Goal: Information Seeking & Learning: Learn about a topic

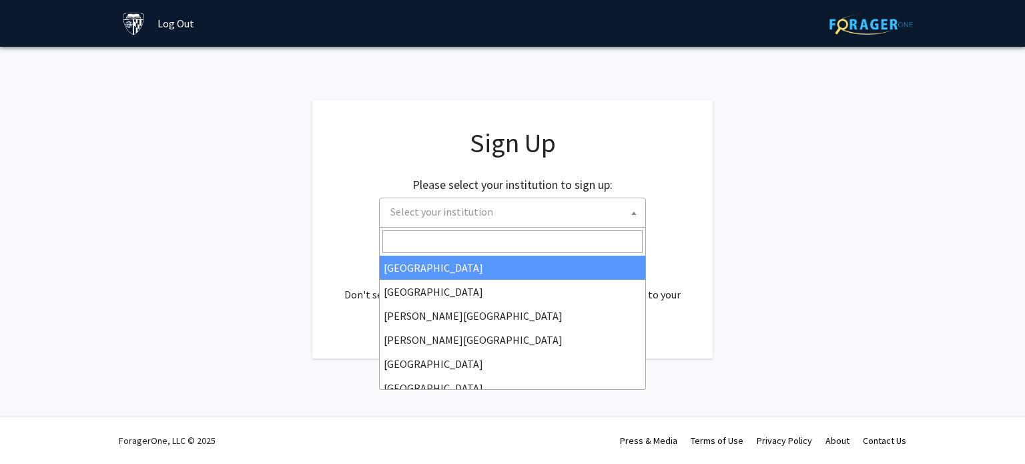
click at [467, 212] on span "Select your institution" at bounding box center [441, 211] width 103 height 13
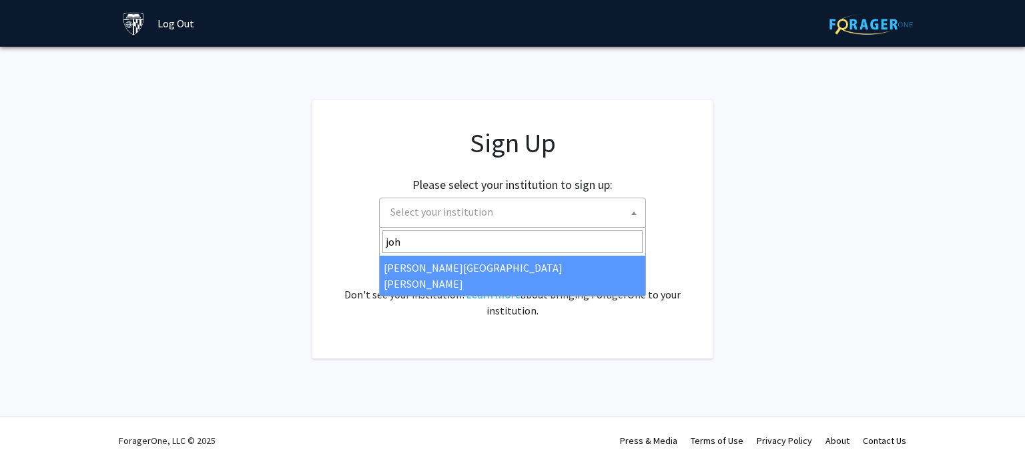
type input "john"
select select "1"
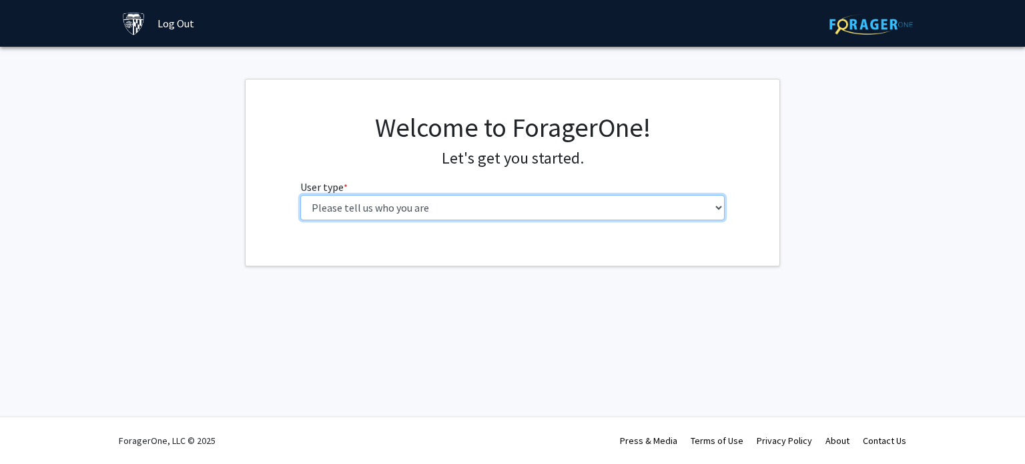
drag, startPoint x: 0, startPoint y: 0, endPoint x: 622, endPoint y: 203, distance: 654.1
click at [622, 203] on select "Please tell us who you are Undergraduate Student Master's Student Doctoral Cand…" at bounding box center [512, 207] width 425 height 25
select select "1: undergrad"
click at [300, 195] on select "Please tell us who you are Undergraduate Student Master's Student Doctoral Cand…" at bounding box center [512, 207] width 425 height 25
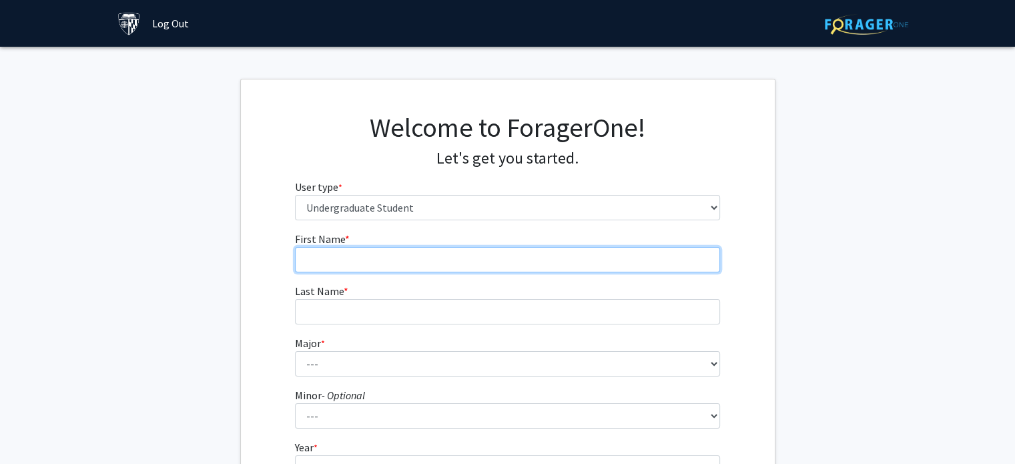
click at [359, 264] on input "First Name * required" at bounding box center [507, 259] width 425 height 25
type input "Emine"
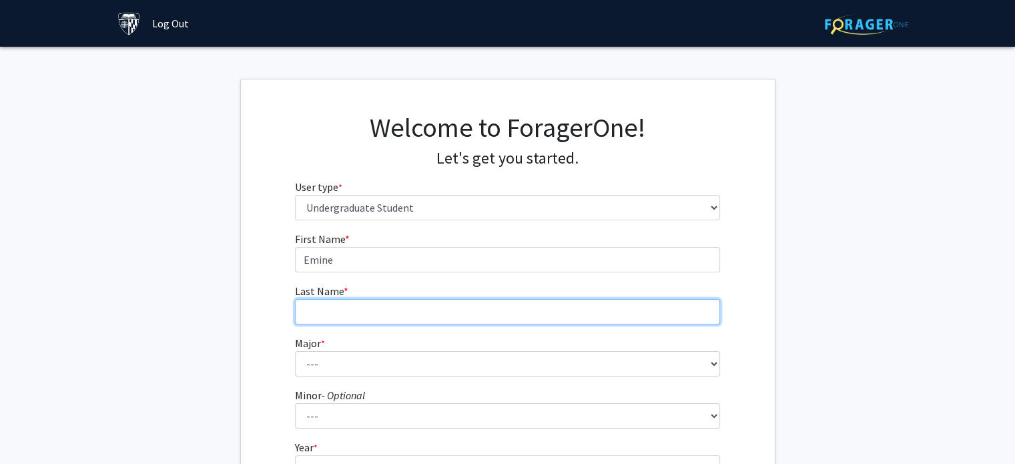
type input "Gökçe"
click at [397, 303] on input "Gökçe" at bounding box center [507, 311] width 425 height 25
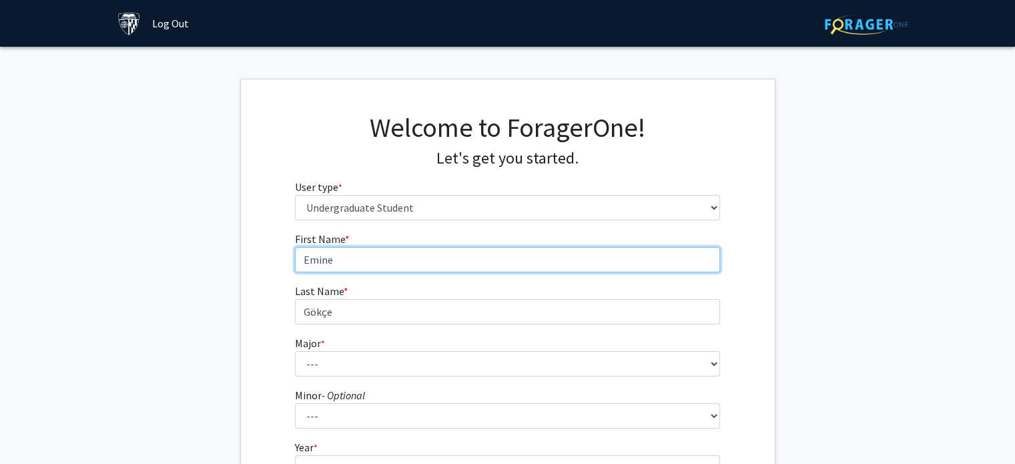
click at [406, 261] on input "Emine" at bounding box center [507, 259] width 425 height 25
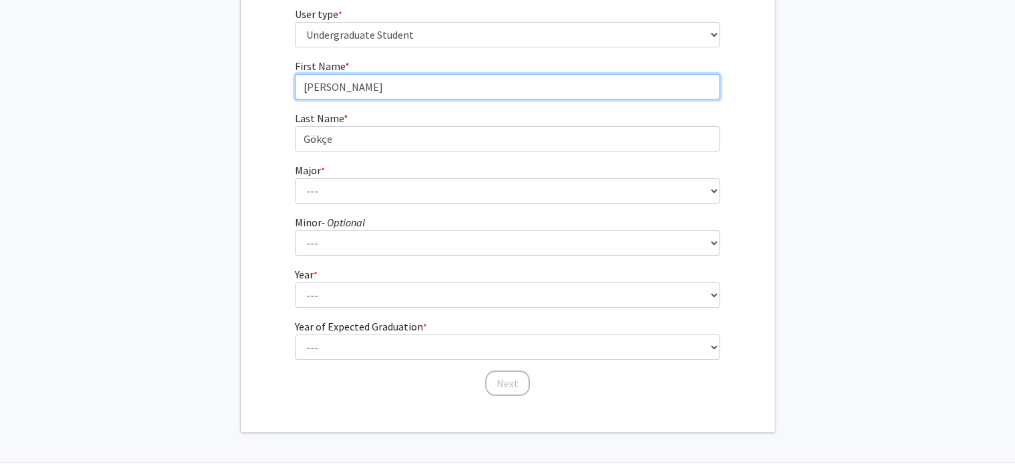
scroll to position [179, 0]
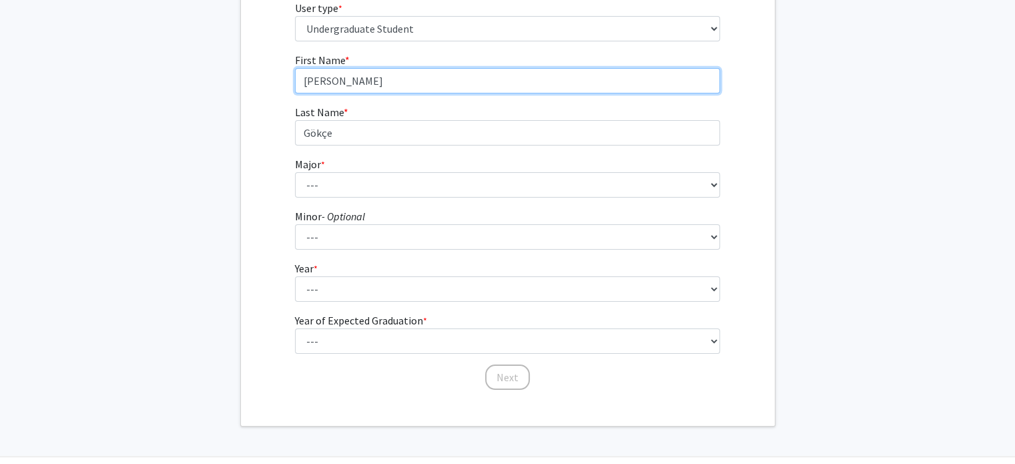
type input "[PERSON_NAME]"
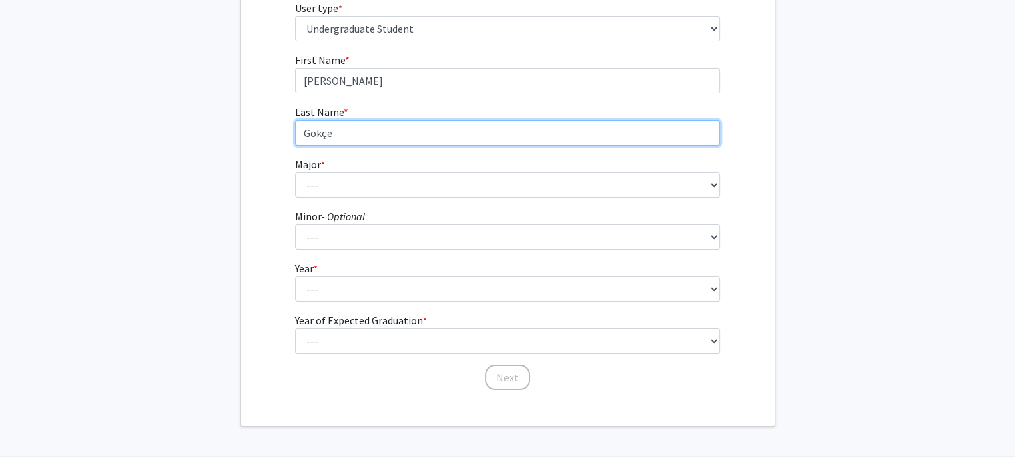
drag, startPoint x: 346, startPoint y: 135, endPoint x: 203, endPoint y: 149, distance: 144.1
click at [203, 149] on fg-get-started "Welcome to ForagerOne! Let's get you started. User type * required Please tell …" at bounding box center [507, 163] width 1015 height 526
type input "Gokce"
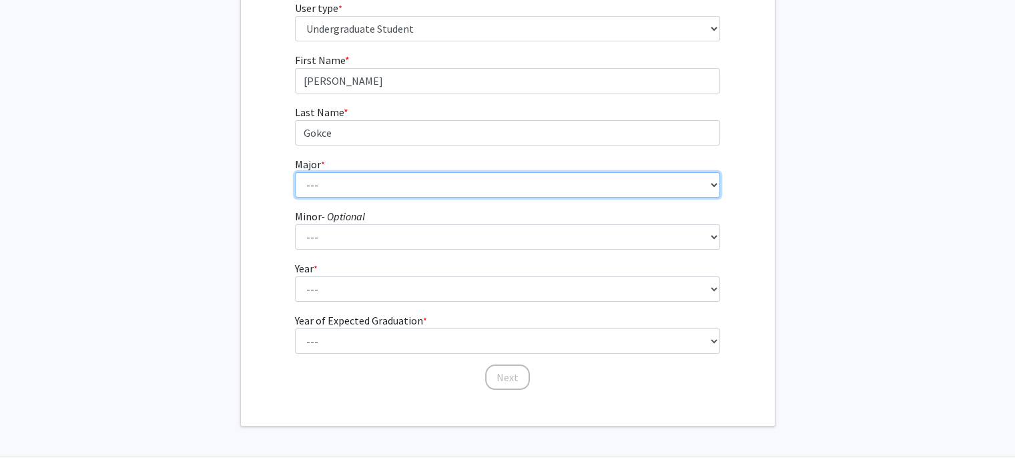
click at [326, 183] on select "--- Africana Studies Anthropology Applied Mathematics & Statistics Archaeology …" at bounding box center [507, 184] width 425 height 25
select select "7: 22"
click at [295, 172] on select "--- Africana Studies Anthropology Applied Mathematics & Statistics Archaeology …" at bounding box center [507, 184] width 425 height 25
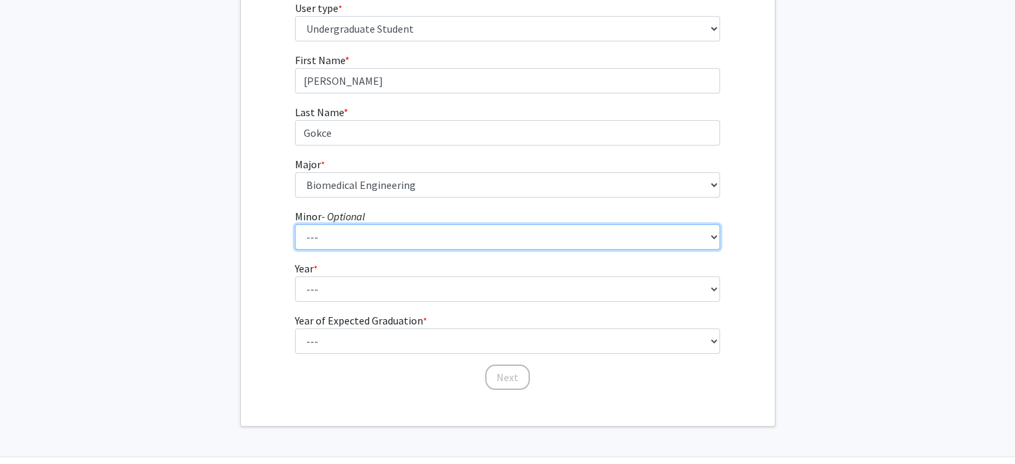
click at [391, 225] on select "--- Accounting and Financial Management Africana Studies Anthropology Applied M…" at bounding box center [507, 236] width 425 height 25
select select "39: 51"
click at [295, 224] on select "--- Accounting and Financial Management Africana Studies Anthropology Applied M…" at bounding box center [507, 236] width 425 height 25
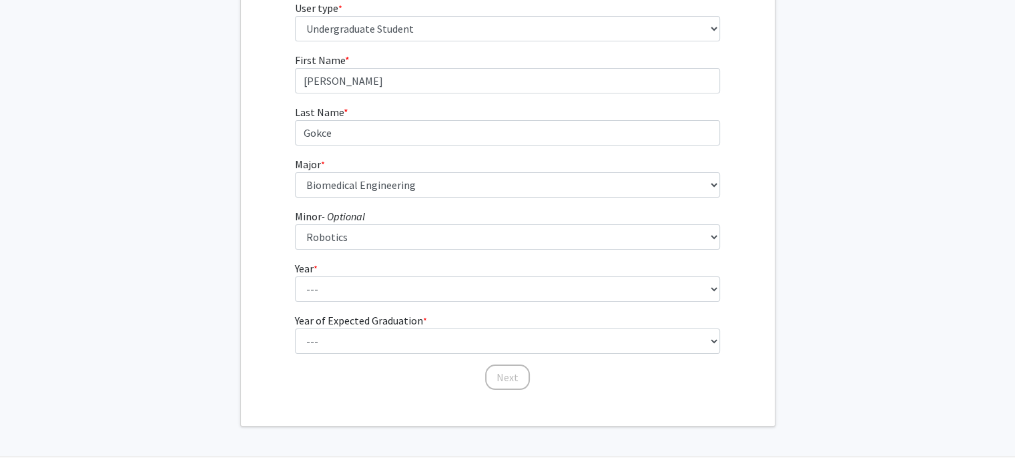
click at [328, 302] on form "First Name * required [PERSON_NAME] Last Name * required Gokce Major * required…" at bounding box center [507, 215] width 425 height 326
click at [344, 270] on fg-select "Year * required --- First-year Sophomore Junior Senior Postbaccalaureate Certif…" at bounding box center [507, 280] width 425 height 41
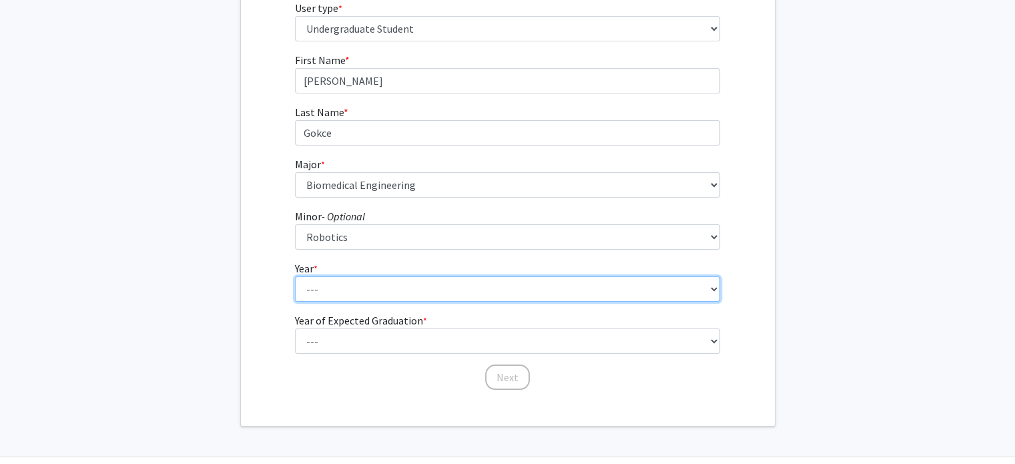
click at [343, 280] on select "--- First-year Sophomore Junior Senior Postbaccalaureate Certificate" at bounding box center [507, 288] width 425 height 25
select select "1: first-year"
click at [295, 276] on select "--- First-year Sophomore Junior Senior Postbaccalaureate Certificate" at bounding box center [507, 288] width 425 height 25
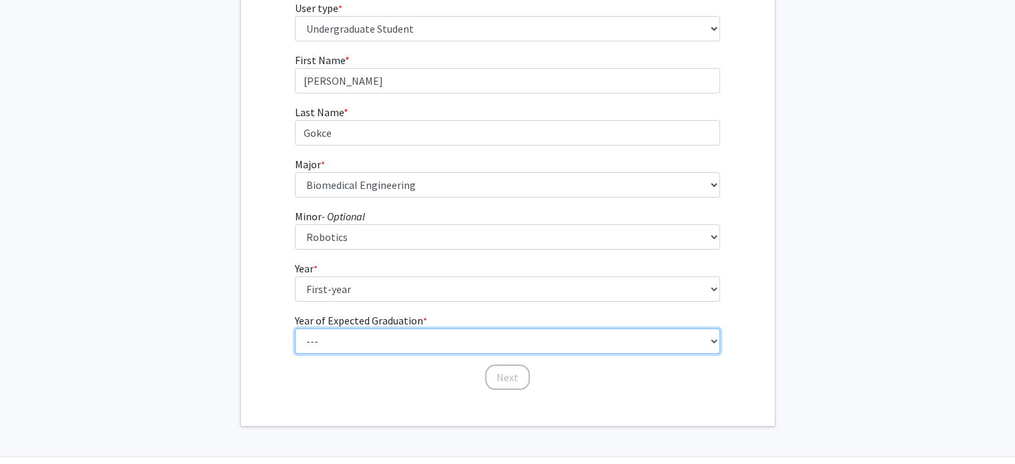
click at [342, 330] on select "--- 2025 2026 2027 2028 2029 2030 2031 2032 2033 2034" at bounding box center [507, 340] width 425 height 25
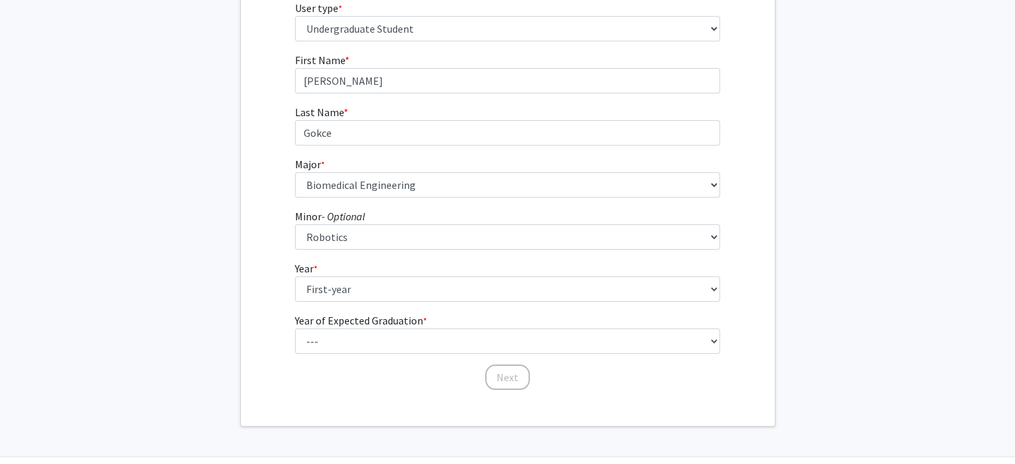
click at [253, 330] on div "First Name * required [PERSON_NAME] Last Name * required Gokce Major * required…" at bounding box center [508, 221] width 534 height 339
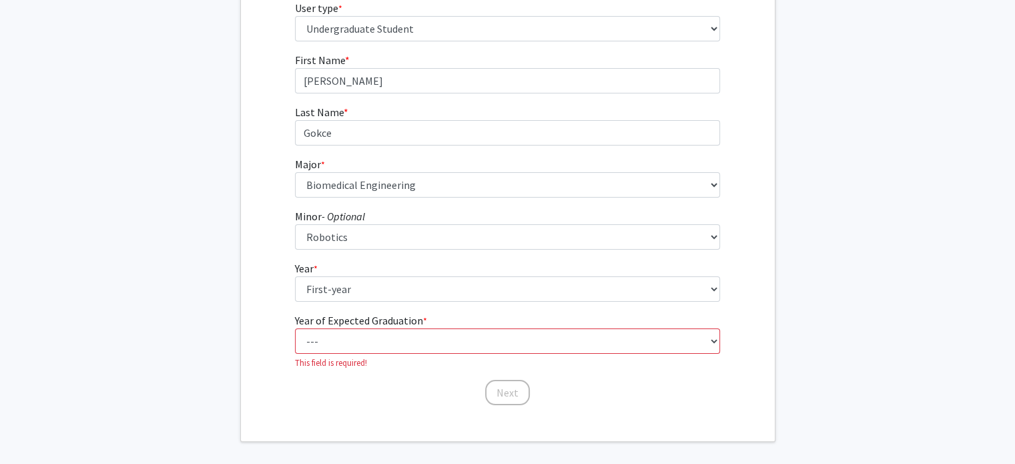
click at [358, 354] on fg-select "Year of Expected Graduation * required --- 2025 2026 2027 2028 2029 2030 2031 2…" at bounding box center [507, 340] width 425 height 57
click at [364, 338] on select "--- 2025 2026 2027 2028 2029 2030 2031 2032 2033 2034" at bounding box center [507, 340] width 425 height 25
select select "5: 2029"
click at [295, 328] on select "--- 2025 2026 2027 2028 2029 2030 2031 2032 2033 2034" at bounding box center [507, 340] width 425 height 25
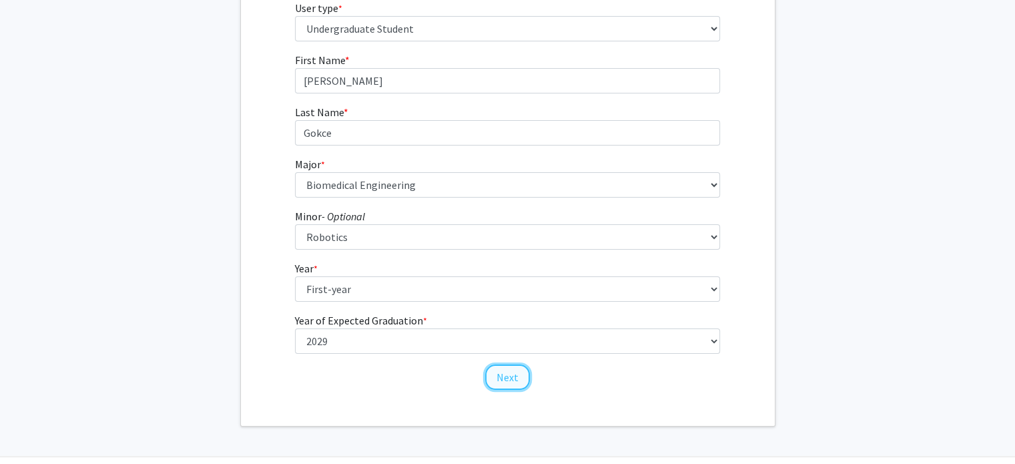
click at [511, 374] on button "Next" at bounding box center [507, 376] width 45 height 25
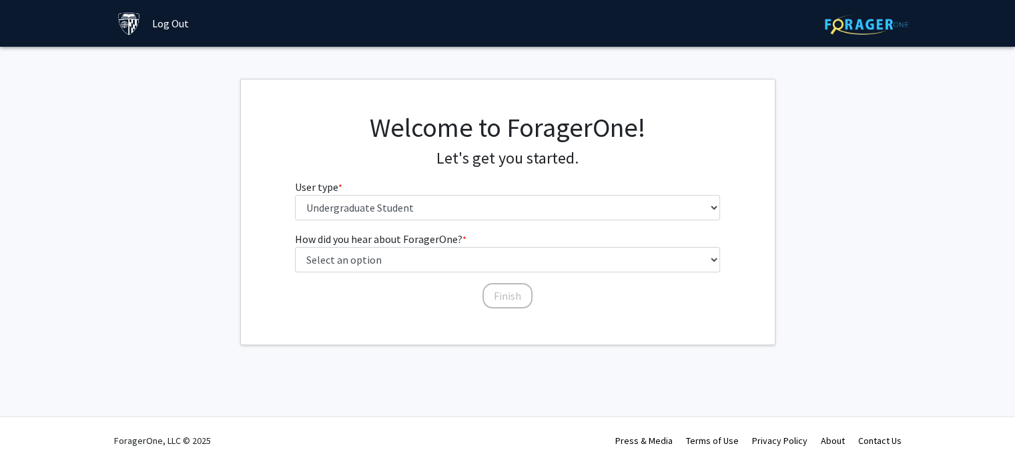
scroll to position [0, 0]
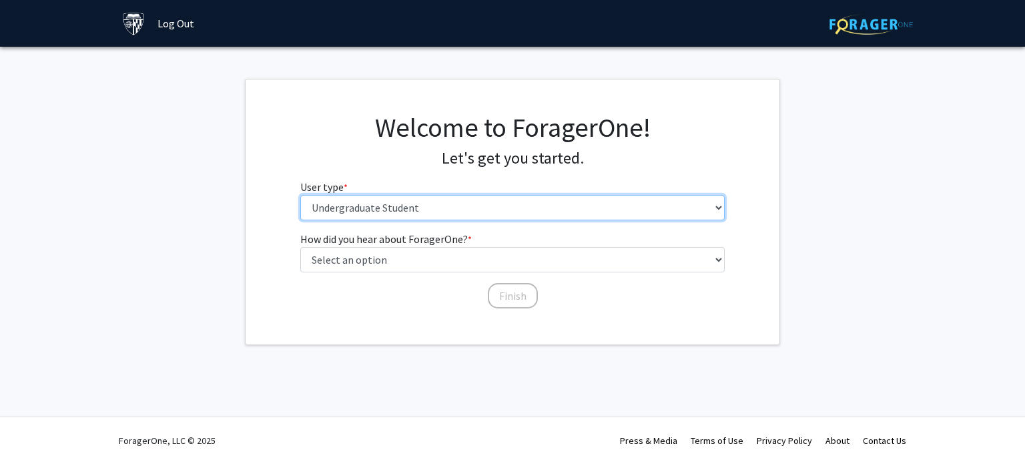
click at [435, 199] on select "Please tell us who you are Undergraduate Student Master's Student Doctoral Cand…" at bounding box center [512, 207] width 425 height 25
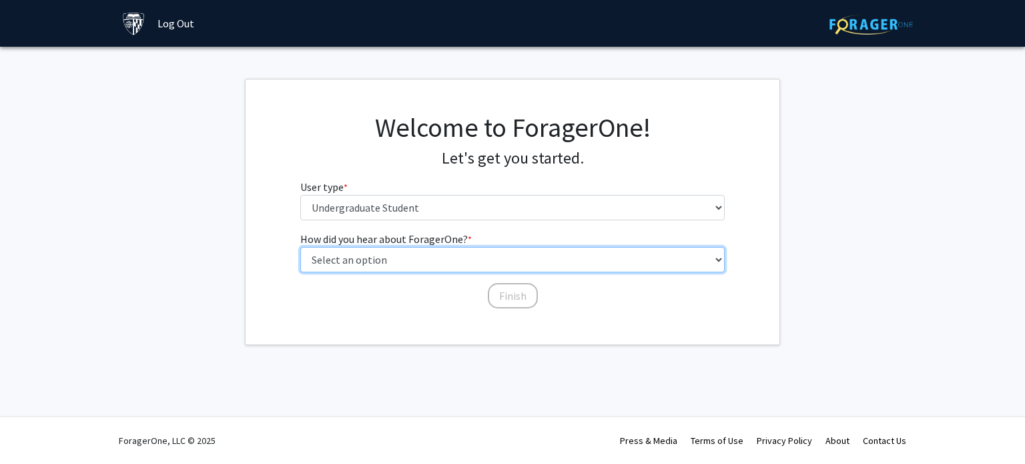
click at [450, 262] on select "Select an option Peer/student recommendation Faculty/staff recommendation Unive…" at bounding box center [512, 259] width 425 height 25
select select "3: university_website"
click at [300, 247] on select "Select an option Peer/student recommendation Faculty/staff recommendation Unive…" at bounding box center [512, 259] width 425 height 25
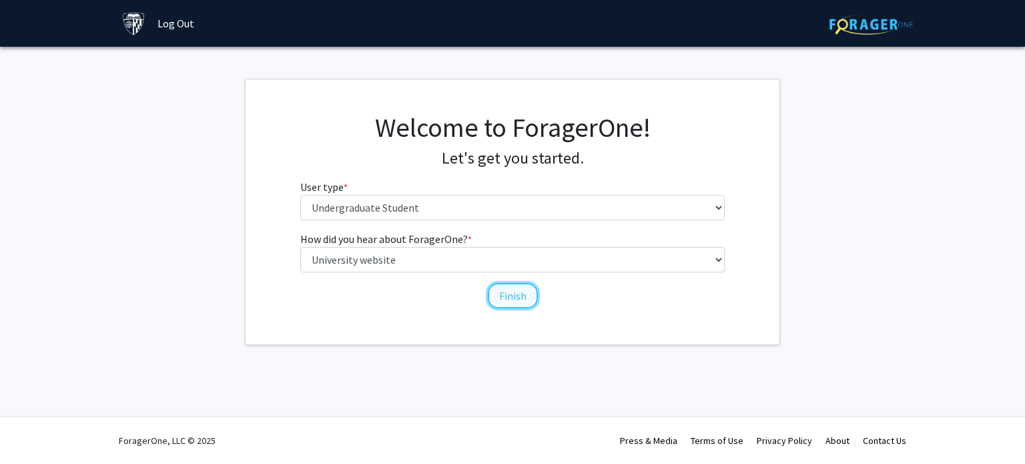
click at [520, 290] on button "Finish" at bounding box center [513, 295] width 50 height 25
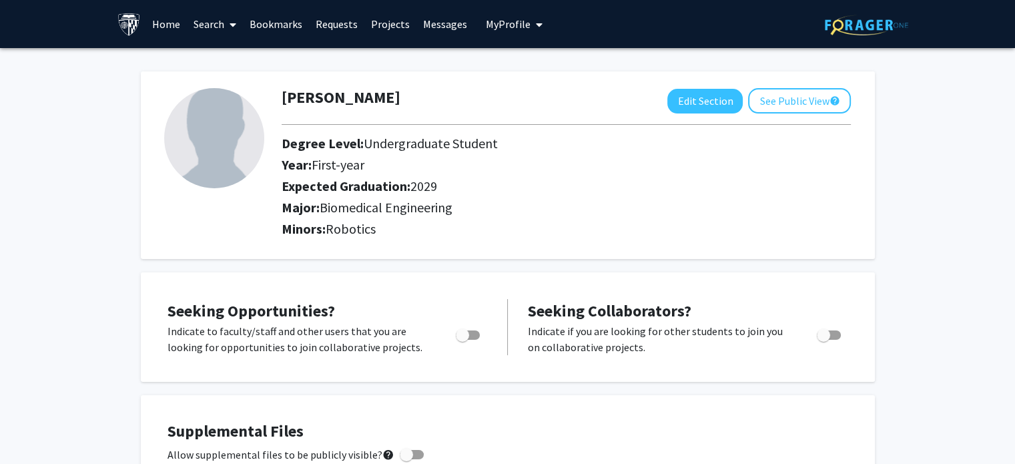
click at [161, 29] on link "Home" at bounding box center [165, 24] width 41 height 47
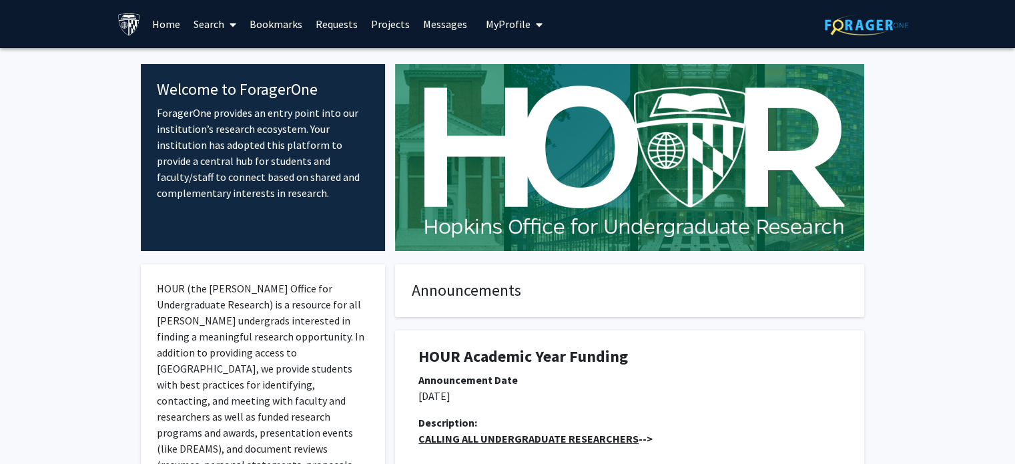
click at [215, 21] on link "Search" at bounding box center [215, 24] width 56 height 47
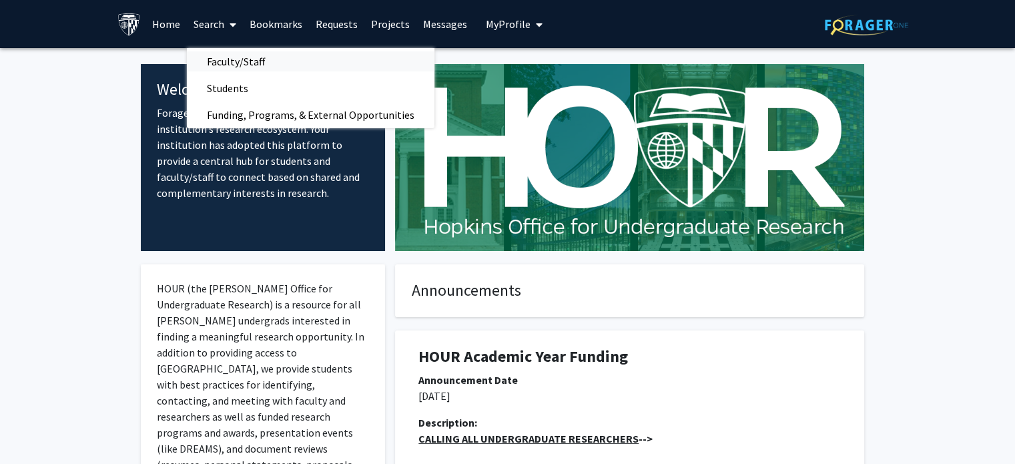
click at [240, 61] on span "Faculty/Staff" at bounding box center [236, 61] width 98 height 27
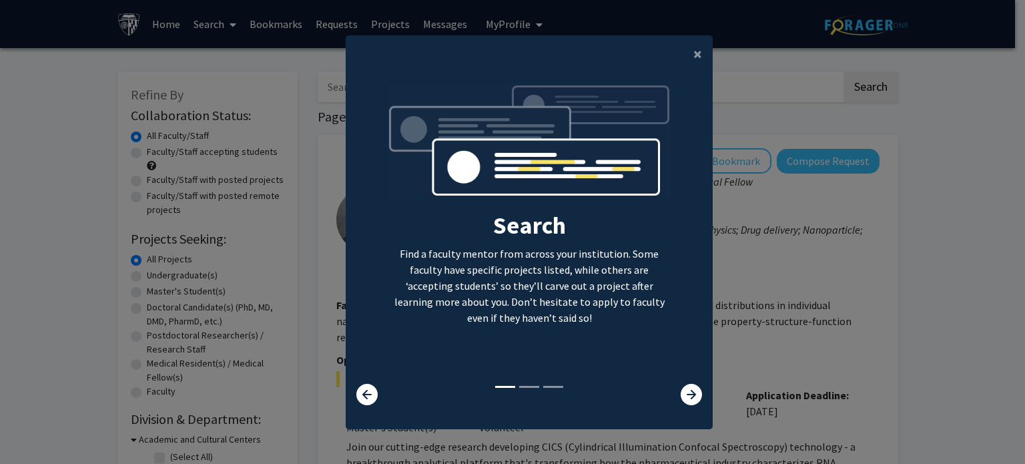
click at [755, 332] on modal-container "× Search Find a faculty mentor from across your institution. Some faculty have …" at bounding box center [512, 232] width 1025 height 464
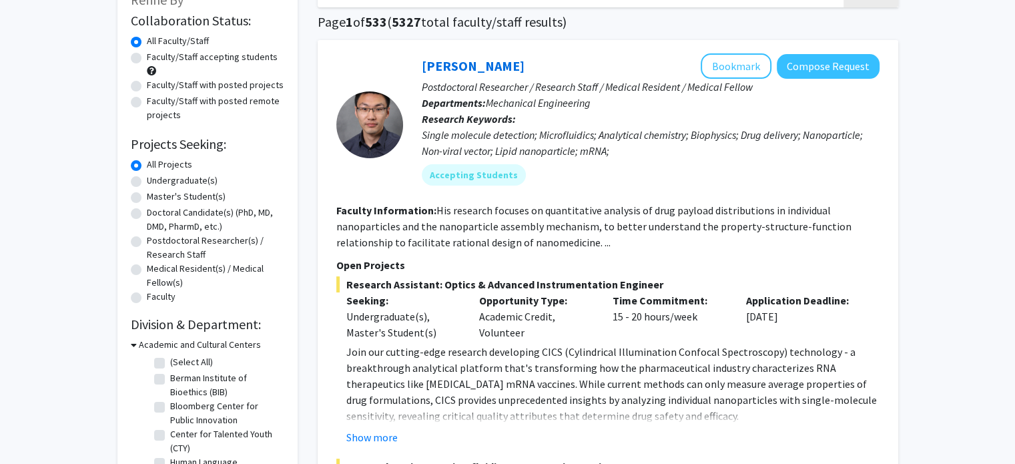
scroll to position [65, 0]
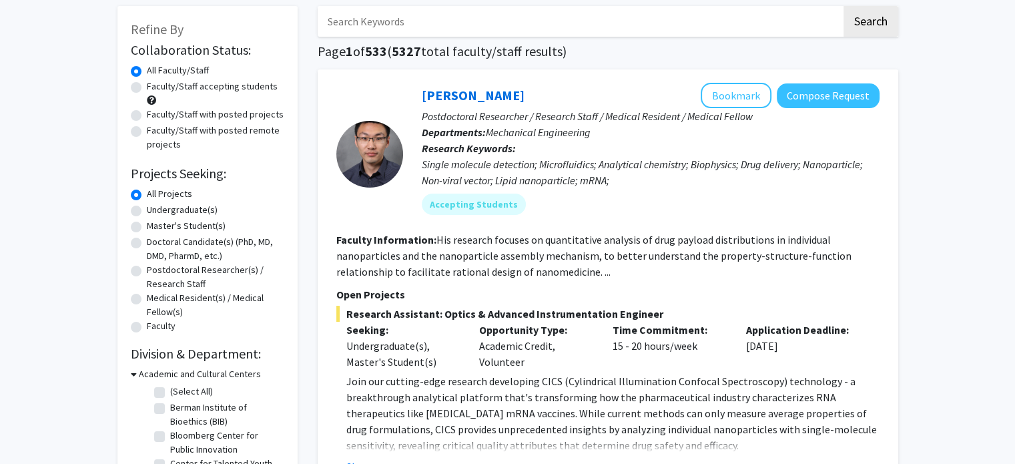
click at [163, 212] on label "Undergraduate(s)" at bounding box center [182, 210] width 71 height 14
click at [155, 212] on input "Undergraduate(s)" at bounding box center [151, 207] width 9 height 9
radio input "true"
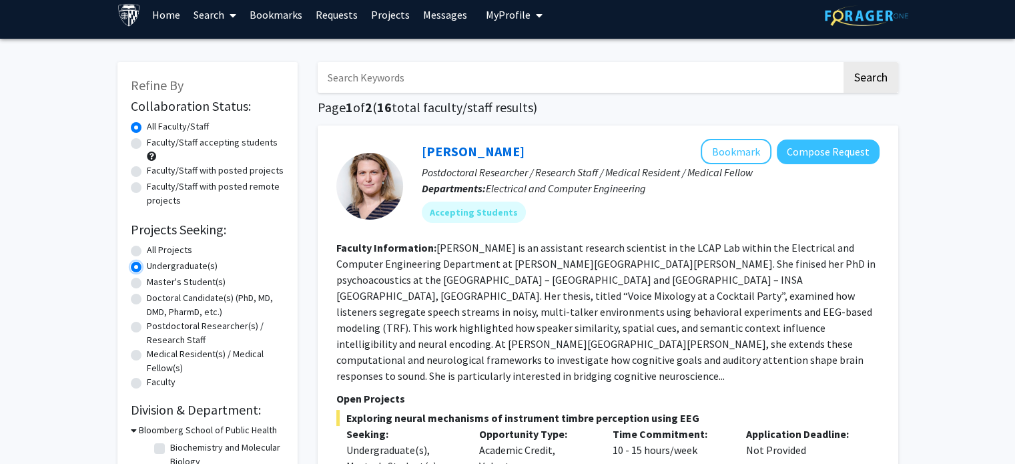
scroll to position [10, 0]
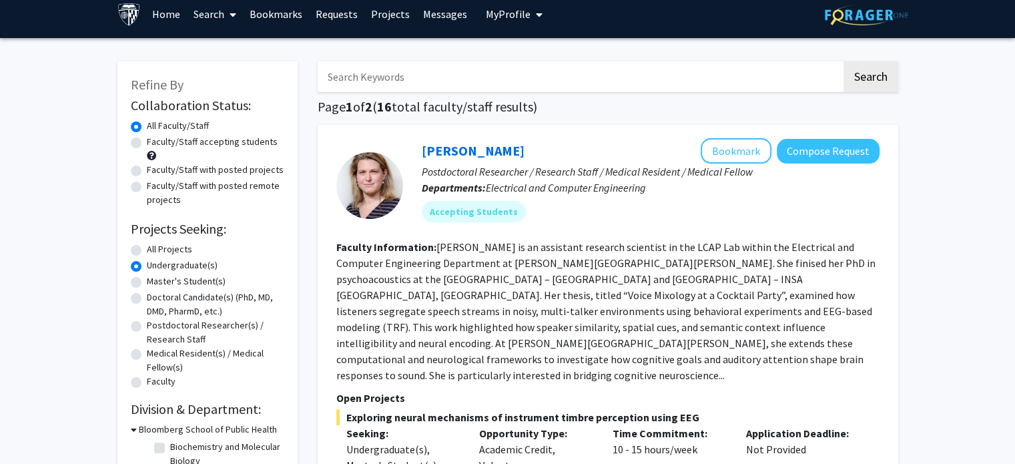
click at [241, 167] on label "Faculty/Staff with posted projects" at bounding box center [215, 170] width 137 height 14
click at [155, 167] on input "Faculty/Staff with posted projects" at bounding box center [151, 167] width 9 height 9
radio input "true"
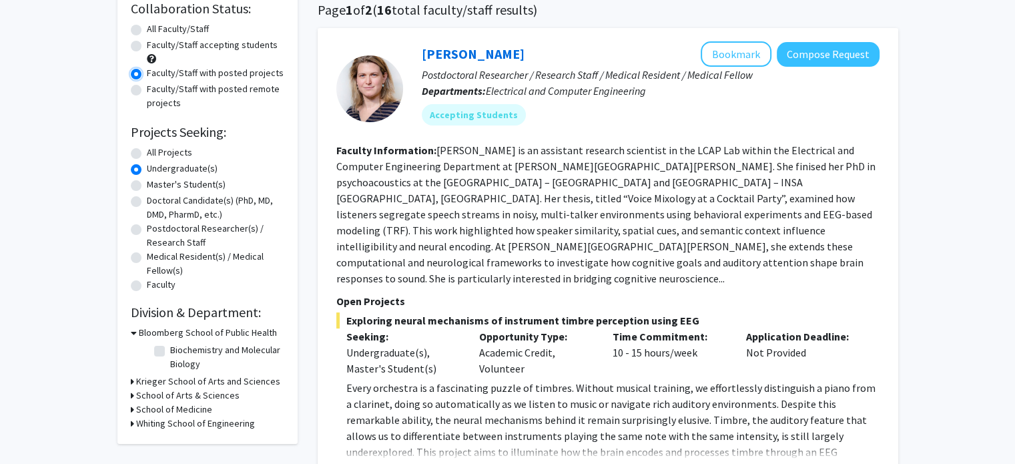
scroll to position [115, 0]
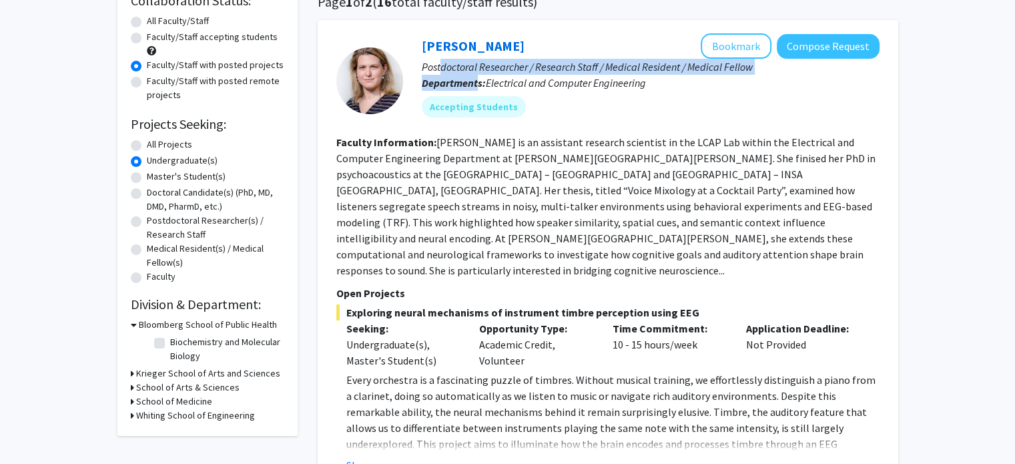
drag, startPoint x: 440, startPoint y: 69, endPoint x: 478, endPoint y: 87, distance: 41.5
click at [478, 87] on div "[PERSON_NAME] Bookmark Compose Request Postdoctoral Researcher / Research Staff…" at bounding box center [641, 80] width 476 height 94
click at [478, 87] on b "Departments:" at bounding box center [454, 82] width 64 height 13
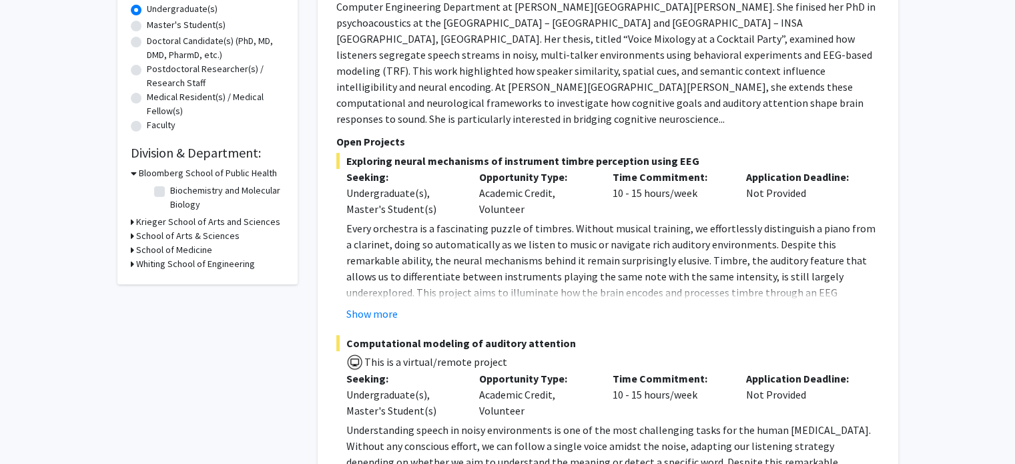
scroll to position [270, 0]
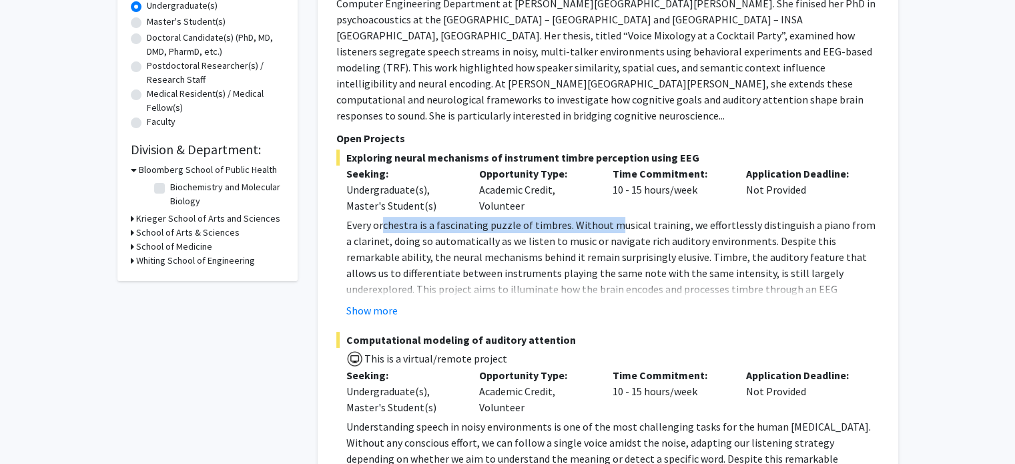
drag, startPoint x: 380, startPoint y: 189, endPoint x: 611, endPoint y: 194, distance: 230.9
click at [611, 217] on p "Every orchestra is a fascinating puzzle of timbres. Without musical training, w…" at bounding box center [612, 281] width 533 height 128
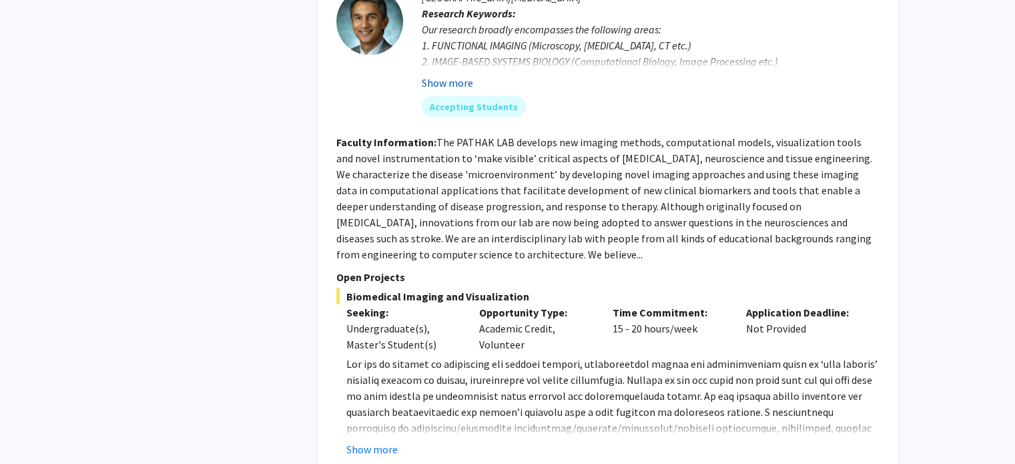
scroll to position [2730, 0]
click at [378, 440] on button "Show more" at bounding box center [371, 448] width 51 height 16
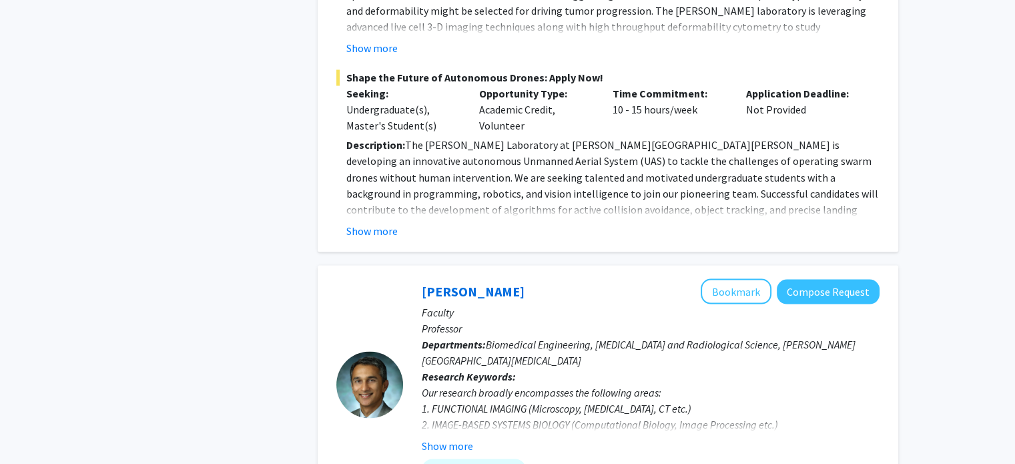
scroll to position [2367, 0]
click at [759, 278] on button "Bookmark" at bounding box center [736, 290] width 71 height 25
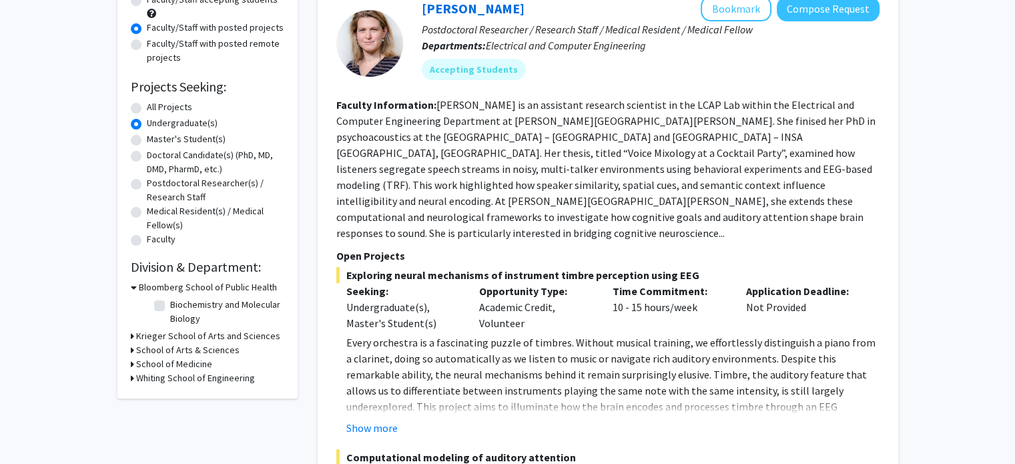
scroll to position [154, 0]
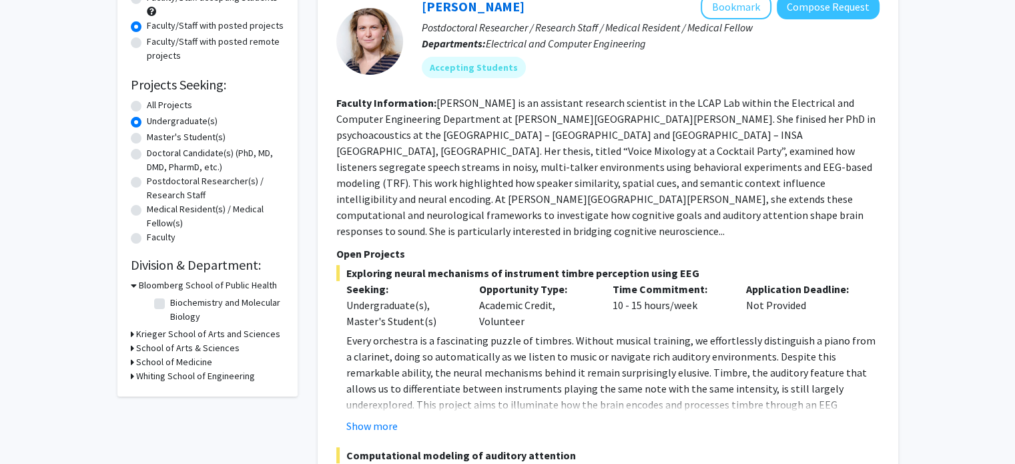
click at [125, 350] on div "Refine By Collaboration Status: Collaboration Status All Faculty/Staff Collabor…" at bounding box center [207, 156] width 180 height 479
click at [136, 349] on h3 "School of Arts & Sciences" at bounding box center [187, 348] width 103 height 14
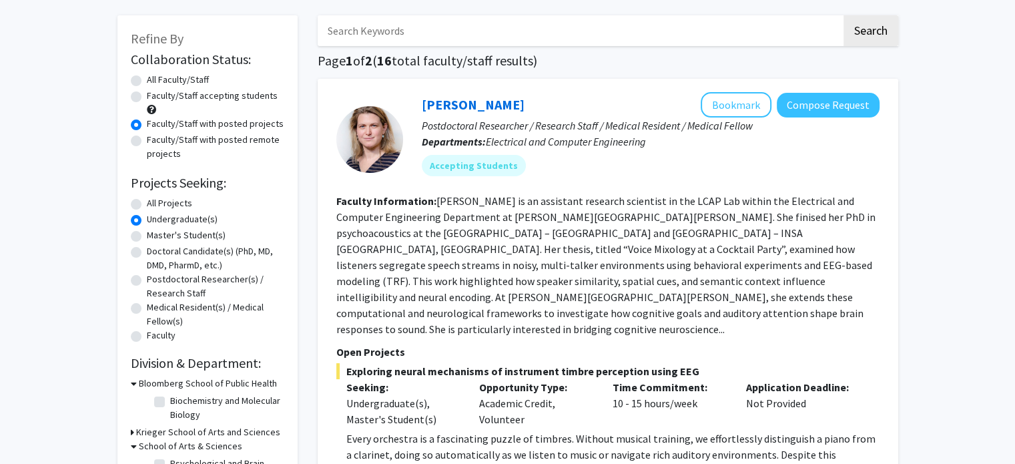
scroll to position [55, 0]
click at [149, 77] on label "All Faculty/Staff" at bounding box center [178, 80] width 62 height 14
click at [149, 77] on input "All Faculty/Staff" at bounding box center [151, 77] width 9 height 9
radio input "true"
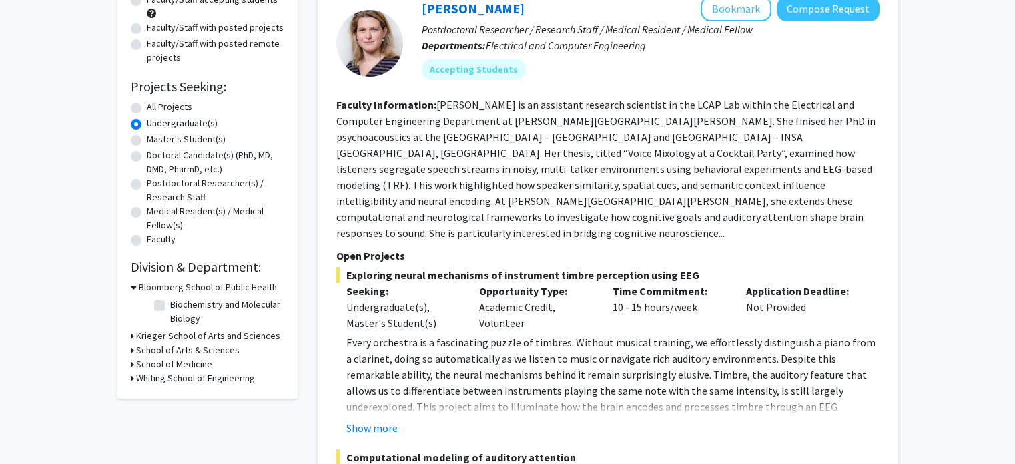
scroll to position [138, 0]
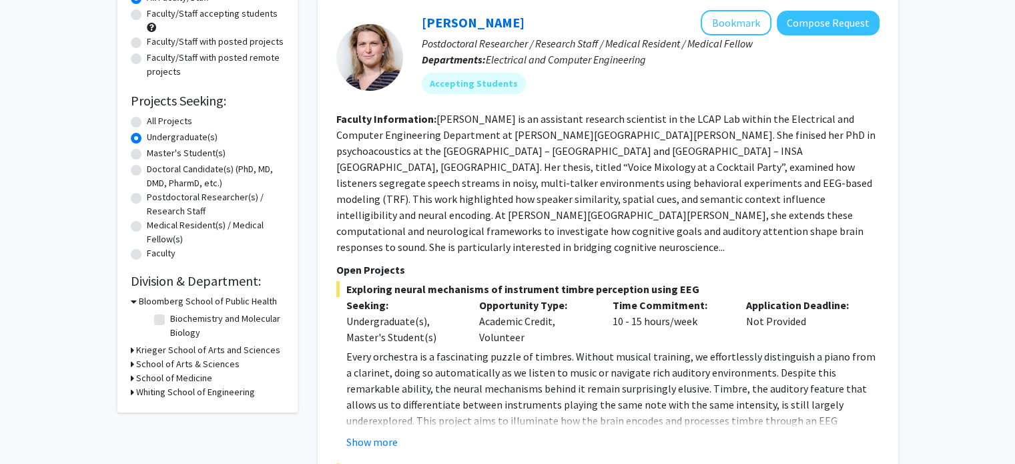
click at [178, 365] on h3 "School of Arts & Sciences" at bounding box center [187, 364] width 103 height 14
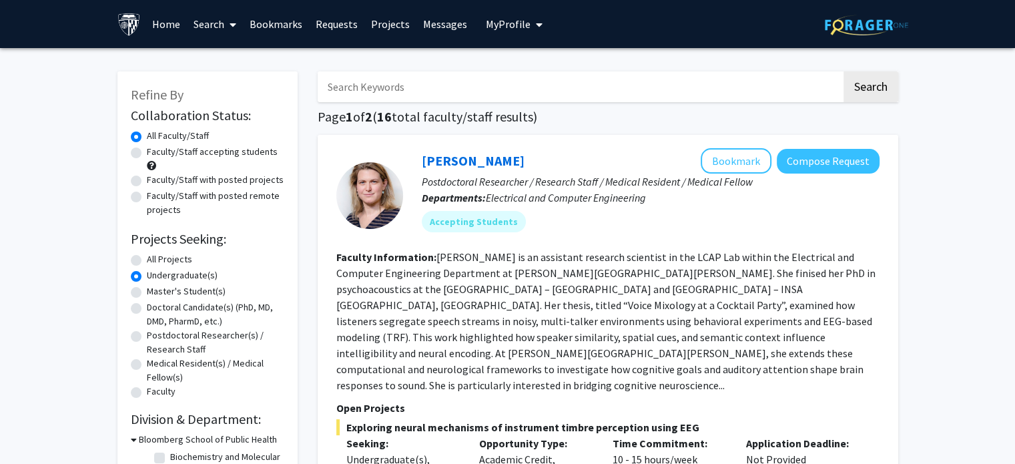
click at [452, 101] on input "Search Keywords" at bounding box center [580, 86] width 524 height 31
type input "physics"
click at [843, 71] on button "Search" at bounding box center [870, 86] width 55 height 31
radio input "true"
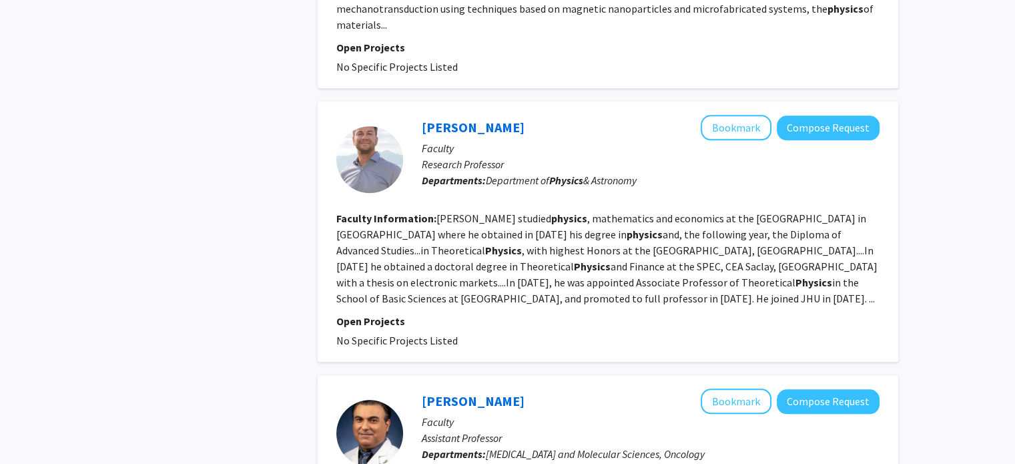
scroll to position [1364, 0]
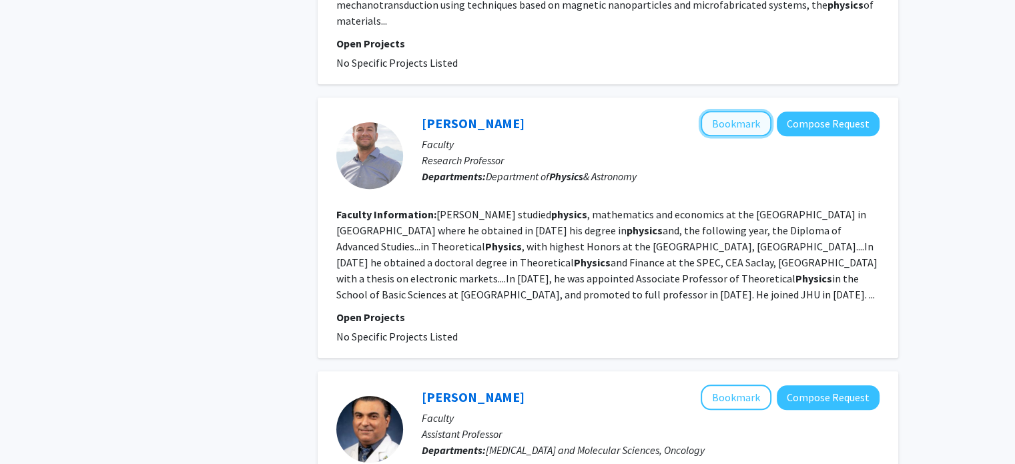
click at [749, 111] on button "Bookmark" at bounding box center [736, 123] width 71 height 25
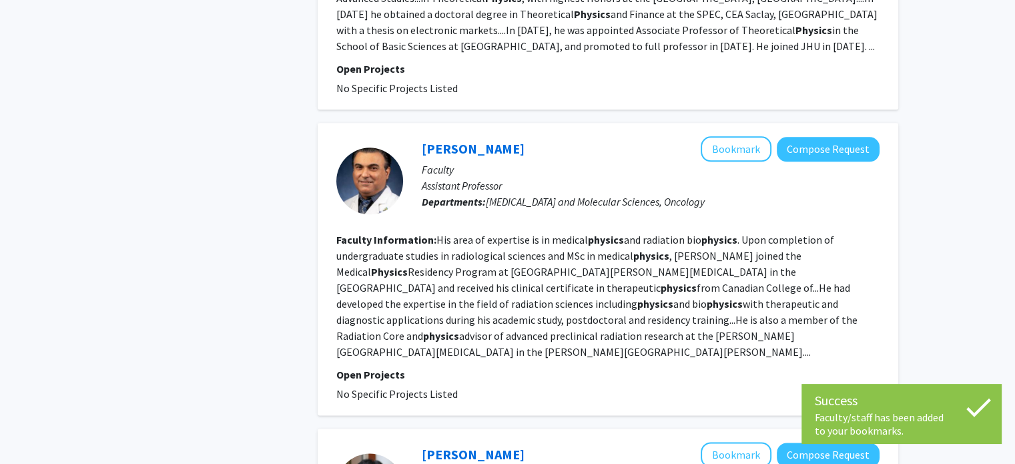
scroll to position [1613, 0]
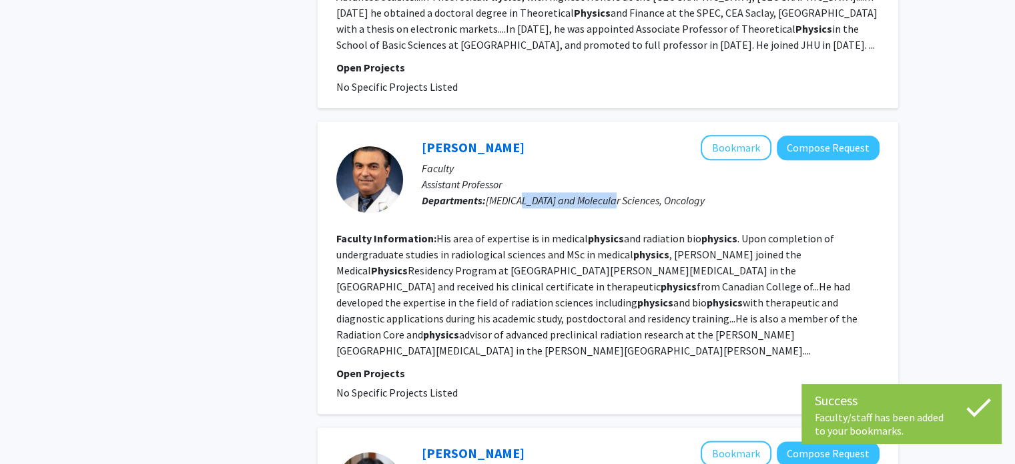
drag, startPoint x: 518, startPoint y: 159, endPoint x: 617, endPoint y: 159, distance: 98.7
click at [617, 193] on span "[MEDICAL_DATA] and Molecular Sciences, Oncology" at bounding box center [595, 199] width 219 height 13
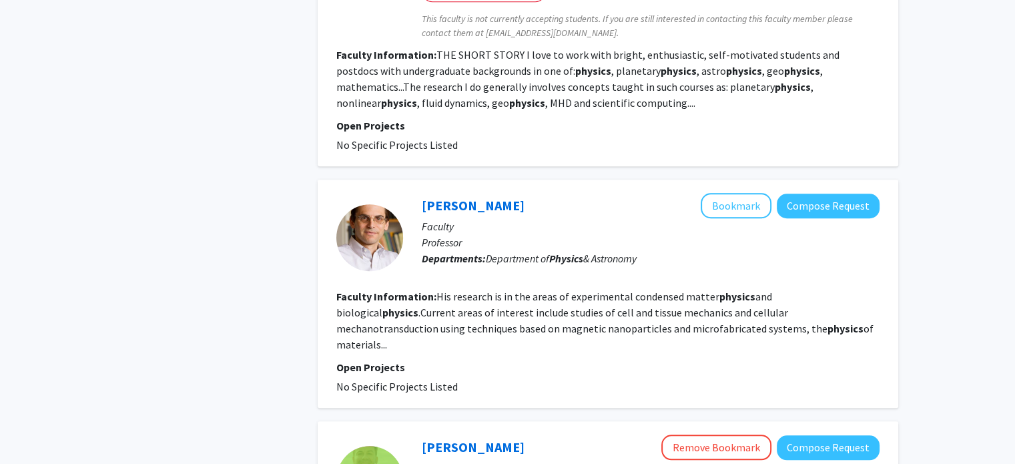
scroll to position [0, 0]
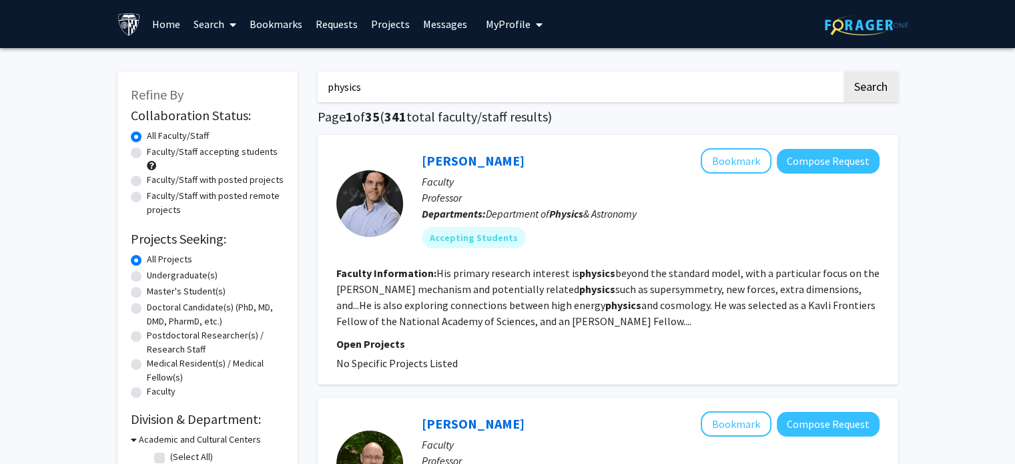
click at [181, 197] on label "Faculty/Staff with posted remote projects" at bounding box center [215, 203] width 137 height 28
click at [155, 197] on input "Faculty/Staff with posted remote projects" at bounding box center [151, 193] width 9 height 9
radio input "true"
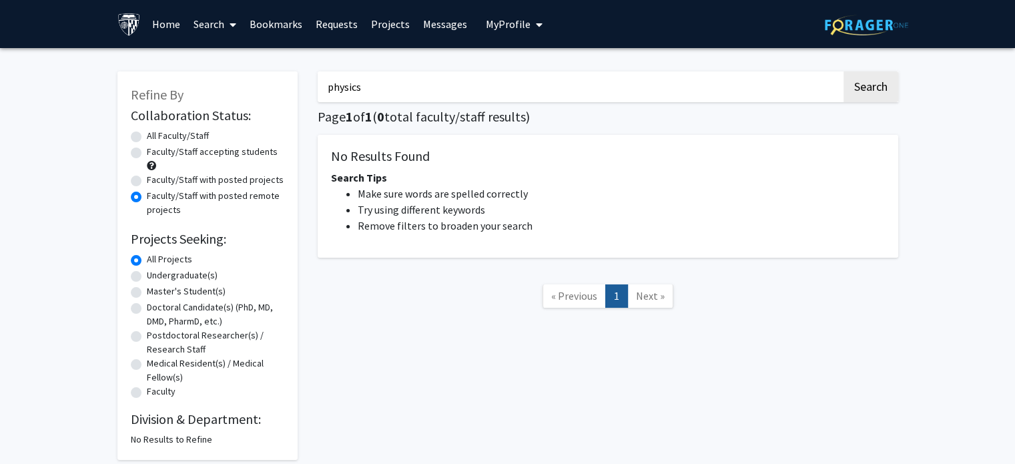
click at [179, 179] on label "Faculty/Staff with posted projects" at bounding box center [215, 180] width 137 height 14
click at [155, 179] on input "Faculty/Staff with posted projects" at bounding box center [151, 177] width 9 height 9
radio input "true"
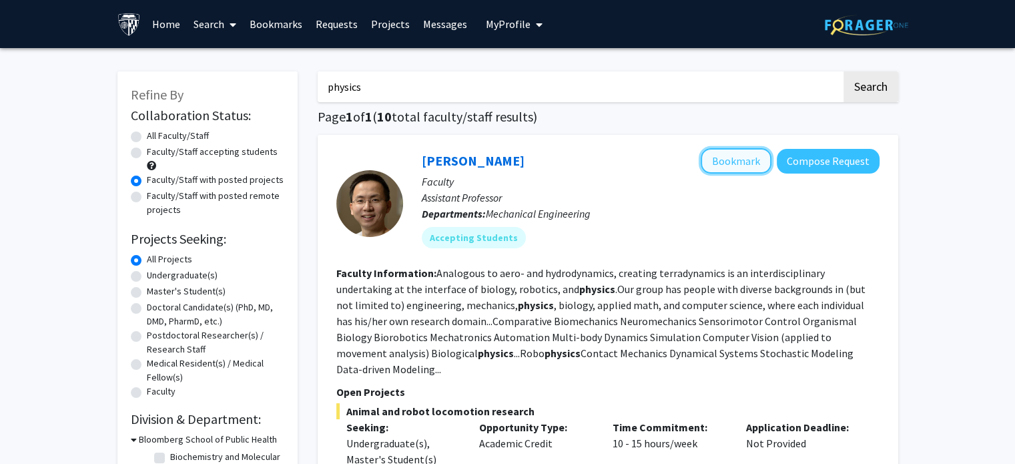
click at [739, 162] on button "Bookmark" at bounding box center [736, 160] width 71 height 25
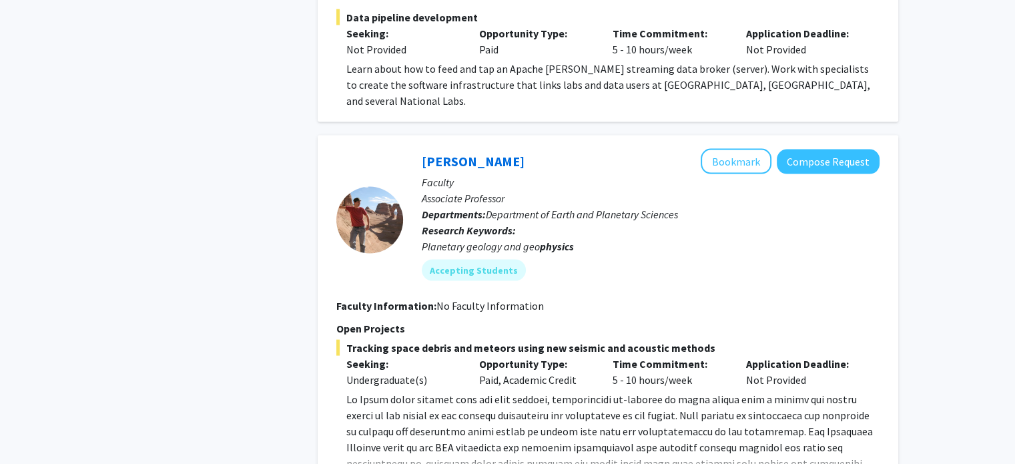
scroll to position [2840, 0]
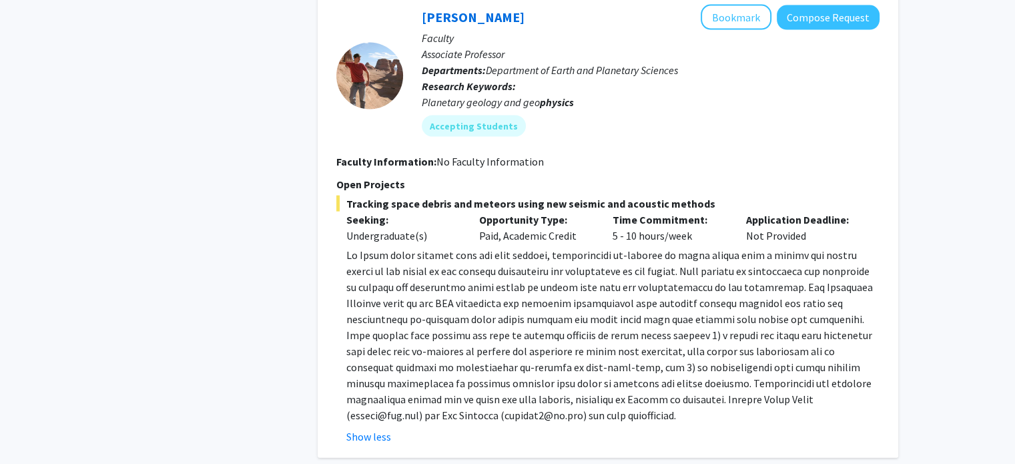
scroll to position [2988, 0]
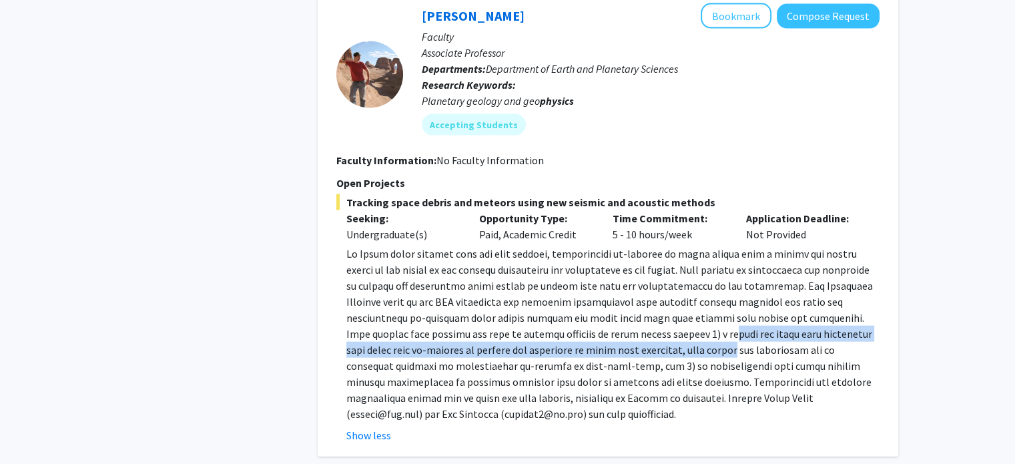
drag, startPoint x: 610, startPoint y: 250, endPoint x: 625, endPoint y: 274, distance: 28.4
click at [625, 274] on p at bounding box center [612, 334] width 533 height 176
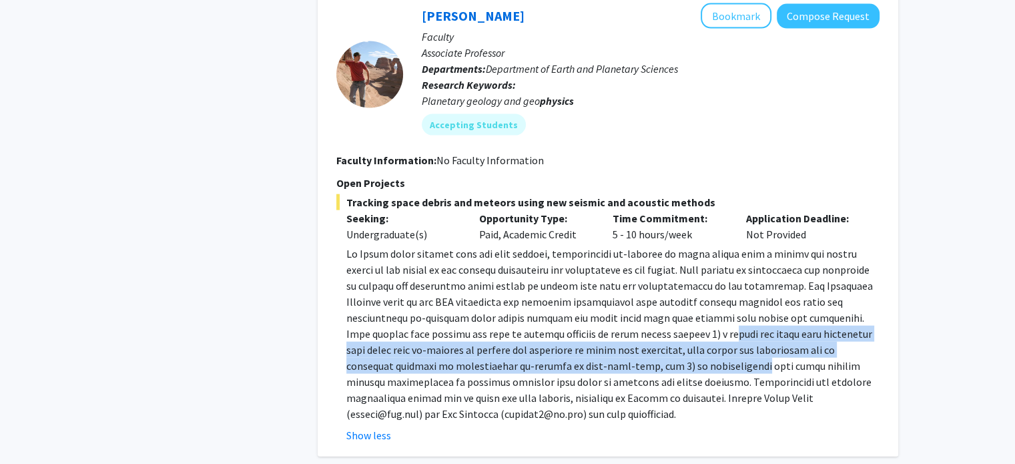
click at [625, 274] on p at bounding box center [612, 334] width 533 height 176
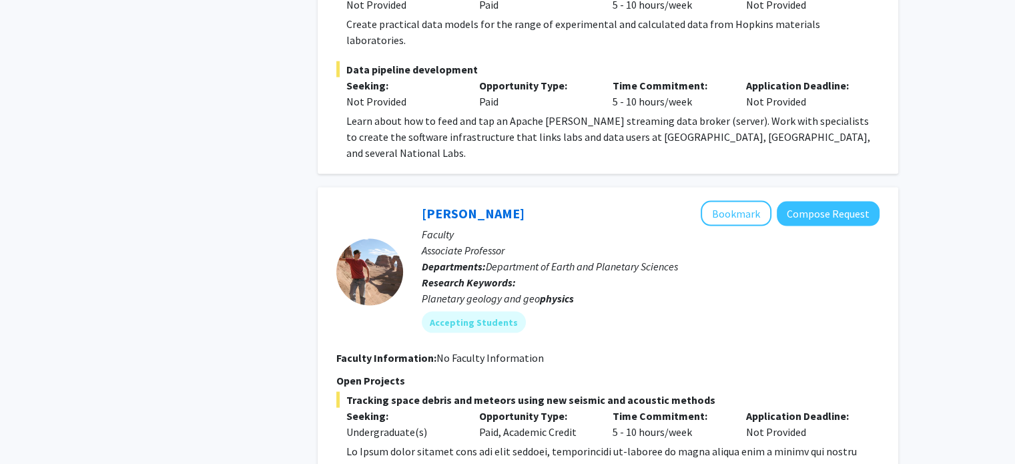
scroll to position [2786, 0]
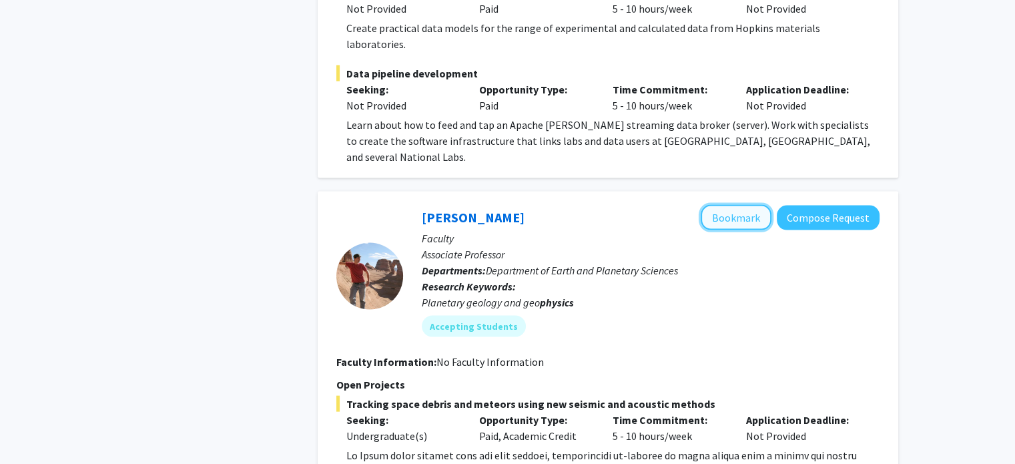
click at [747, 205] on button "Bookmark" at bounding box center [736, 217] width 71 height 25
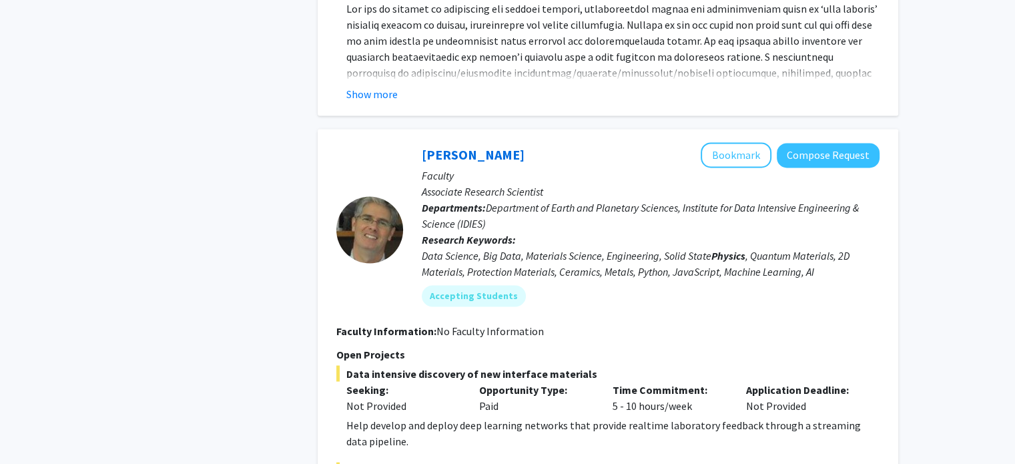
scroll to position [2196, 0]
click at [722, 142] on button "Bookmark" at bounding box center [736, 154] width 71 height 25
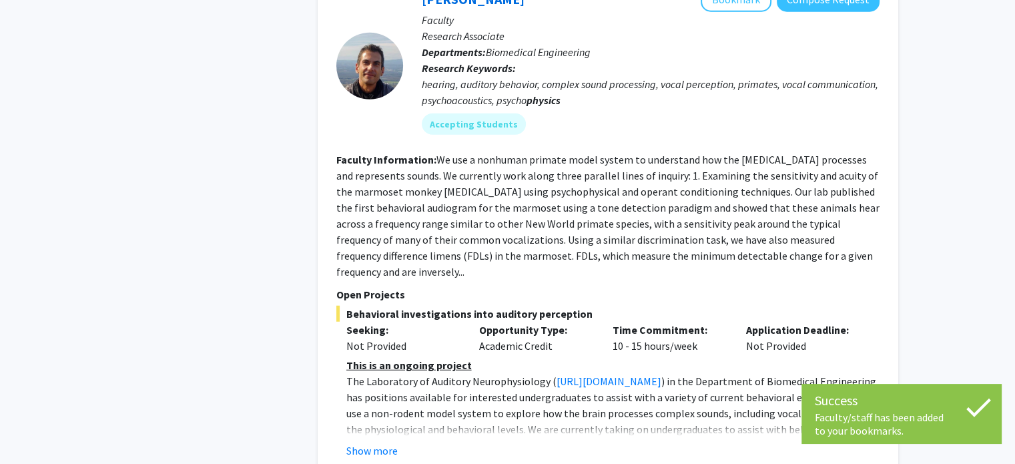
scroll to position [3483, 0]
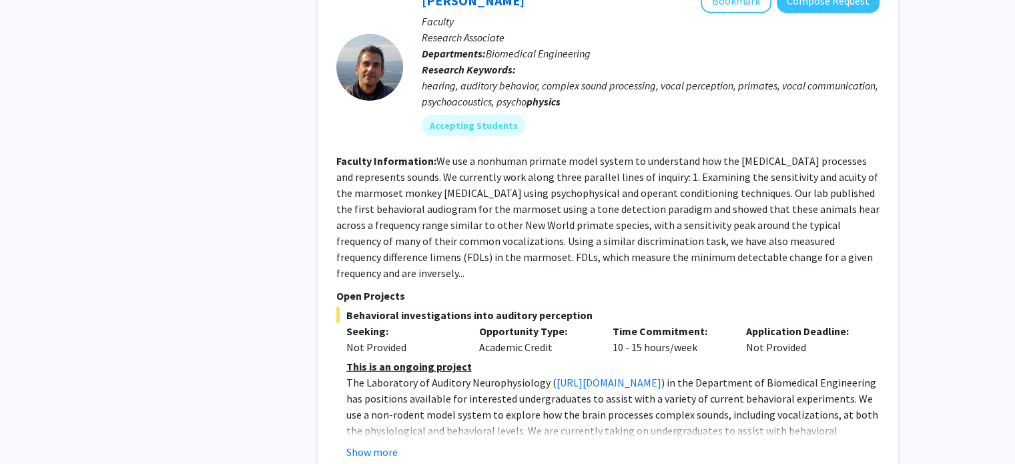
click at [369, 358] on fg-read-more "This is an ongoing project The Laboratory of Auditory Neurophysiology ( [URL][D…" at bounding box center [607, 408] width 543 height 101
click at [371, 444] on button "Show more" at bounding box center [371, 452] width 51 height 16
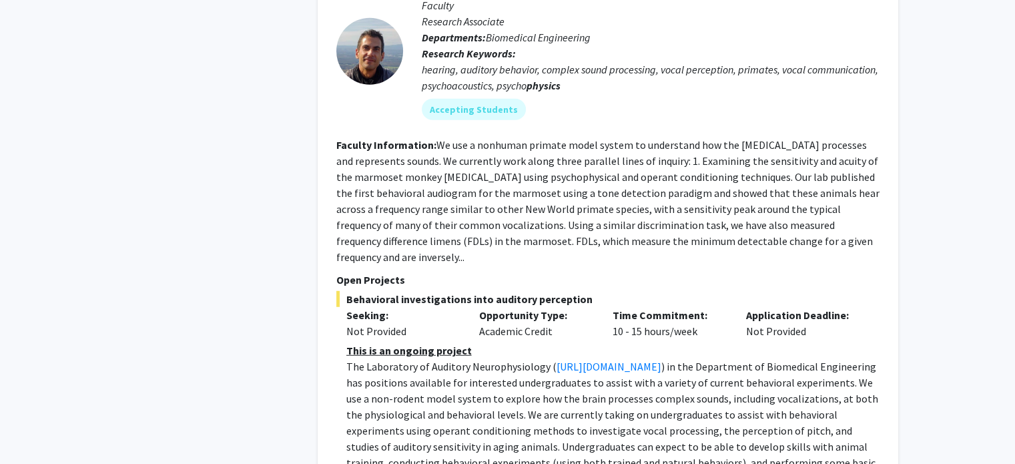
scroll to position [3371, 0]
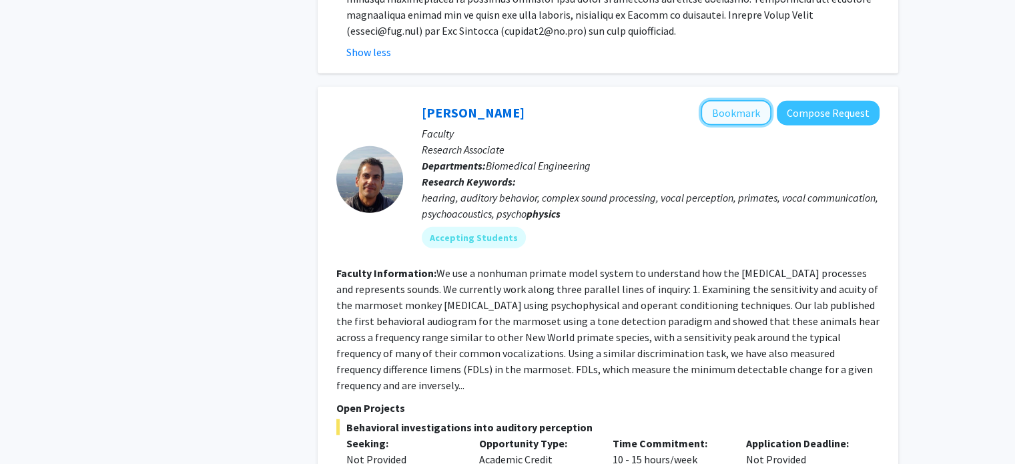
click at [742, 100] on button "Bookmark" at bounding box center [736, 112] width 71 height 25
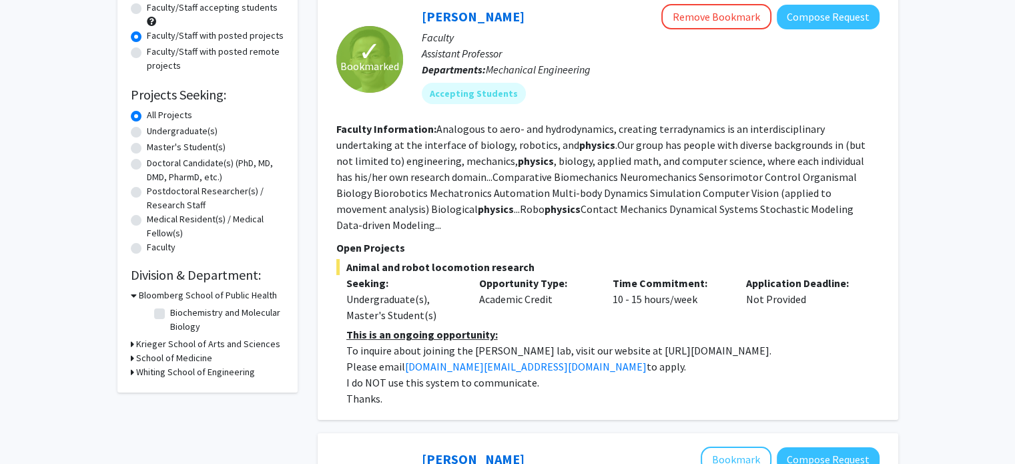
scroll to position [0, 0]
